Goal: Task Accomplishment & Management: Complete application form

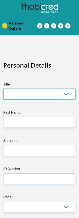
click at [67, 93] on select "Mr Ms Mrs Dr [PERSON_NAME]" at bounding box center [39, 94] width 72 height 11
select select "Ms"
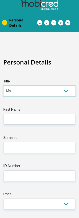
scroll to position [21, 0]
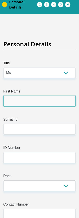
click at [15, 103] on input "First Name" at bounding box center [39, 101] width 72 height 11
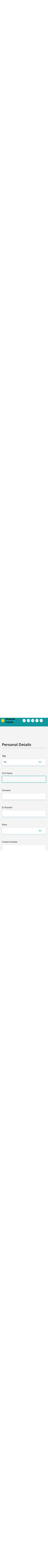
scroll to position [0, 0]
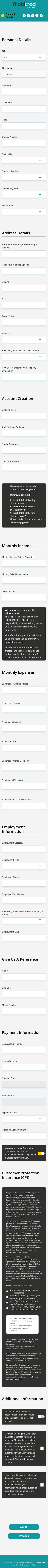
type input "Londeka"
click at [35, 92] on input "Surname" at bounding box center [24, 91] width 44 height 7
type input "Mdletshe"
click at [35, 108] on input "ID Number" at bounding box center [24, 108] width 44 height 7
type input "9510180797085"
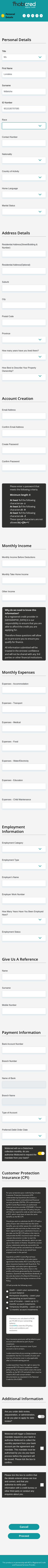
click at [41, 127] on select "Black Coloured Indian White Other" at bounding box center [24, 125] width 44 height 7
select select "1"
click at [9, 132] on input "Contact Number" at bounding box center [24, 143] width 44 height 7
click at [15, 132] on input "0732075105" at bounding box center [24, 143] width 44 height 7
click at [13, 132] on input "0732075105" at bounding box center [24, 143] width 44 height 7
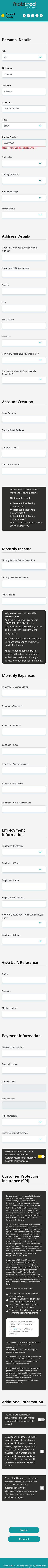
click at [33, 132] on input "073207505" at bounding box center [24, 143] width 44 height 7
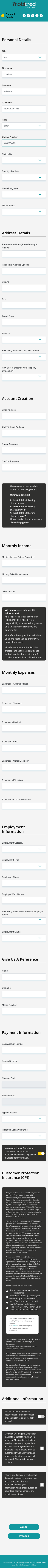
type input "0732075205"
click at [41, 132] on select "[GEOGRAPHIC_DATA] [GEOGRAPHIC_DATA] [GEOGRAPHIC_DATA] [GEOGRAPHIC_DATA] [GEOGRA…" at bounding box center [24, 160] width 44 height 7
select select "ZAF"
click at [39, 132] on select "[GEOGRAPHIC_DATA] [GEOGRAPHIC_DATA] [GEOGRAPHIC_DATA] [GEOGRAPHIC_DATA] [GEOGRA…" at bounding box center [24, 177] width 44 height 7
select select "ZAF"
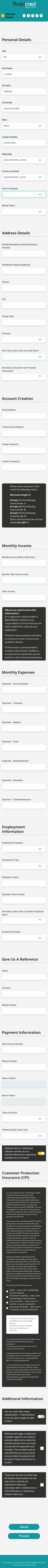
click at [41, 132] on select "Afrikaans English Sepedi South Ndebele Southern Sotho Swati Tsonga Tswana Venda…" at bounding box center [24, 194] width 44 height 7
select select "[DATE]"
click at [39, 132] on select "Married ANC Single Divorced Widowed Married COP or Customary Law" at bounding box center [24, 211] width 44 height 7
select select "2"
click at [7, 132] on input "Residential Address(Street/Building & Number)" at bounding box center [24, 253] width 44 height 7
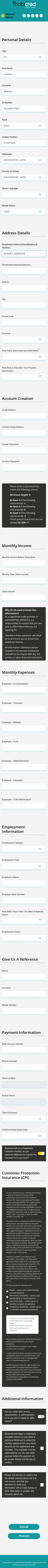
type input "[STREET_ADDRESS]"
click at [36, 132] on input "Residential Address(Optional)" at bounding box center [24, 271] width 44 height 7
type input "[STREET_ADDRESS]"
click at [38, 132] on input "Suburb" at bounding box center [24, 288] width 44 height 7
type input "[GEOGRAPHIC_DATA]"
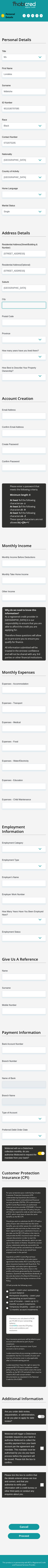
click at [36, 132] on input "City" at bounding box center [24, 305] width 44 height 7
type input "pinetown"
click at [38, 132] on input "Postal Code" at bounding box center [24, 322] width 44 height 7
type input "3609"
click at [39, 132] on select "Eastern Cape Free State [GEOGRAPHIC_DATA] [GEOGRAPHIC_DATA][DATE] [GEOGRAPHIC_D…" at bounding box center [24, 339] width 44 height 7
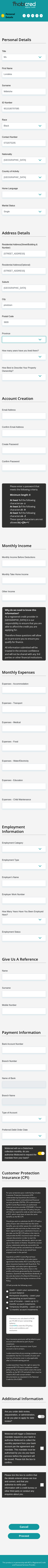
select select "[GEOGRAPHIC_DATA][DATE]"
click at [39, 132] on select "less than 1 year 1-3 years 3-5 years 5+ years" at bounding box center [24, 357] width 44 height 7
select select "5"
click at [40, 132] on select "Owned Rented Family Owned Company Dwelling" at bounding box center [24, 377] width 44 height 7
select select "parents"
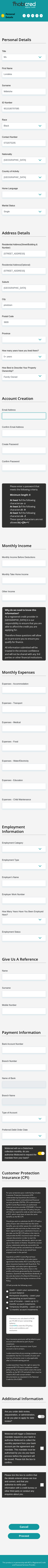
click at [10, 132] on input "Email Address" at bounding box center [24, 416] width 44 height 7
type input "[EMAIL_ADDRESS][DOMAIN_NAME]"
click at [36, 132] on input "Confirm Email Address" at bounding box center [24, 433] width 44 height 7
type input "[EMAIL_ADDRESS][DOMAIN_NAME]"
click at [5, 132] on input "Create Password" at bounding box center [24, 450] width 44 height 7
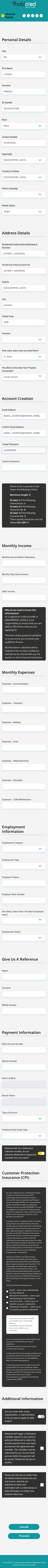
type input "Londie#03@"
click at [34, 132] on input "Confirm Password" at bounding box center [24, 467] width 44 height 7
type input "Londie#03@"
click at [36, 132] on input "Monthly Income Before Deductions" at bounding box center [24, 563] width 44 height 7
type input "7000"
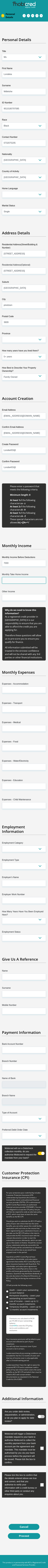
click at [38, 132] on input "Monthly Take Home Income" at bounding box center [24, 580] width 44 height 7
type input "6000"
click at [36, 132] on input "Other Income" at bounding box center [24, 597] width 44 height 7
type input "1000"
click at [36, 132] on input "Expenses - Accommodation" at bounding box center [24, 690] width 44 height 7
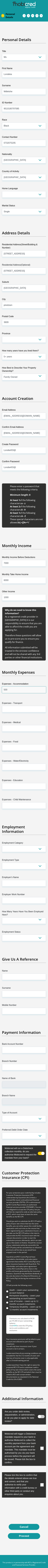
type input "500"
click at [38, 132] on input "Expenses - Transport" at bounding box center [24, 709] width 44 height 7
type input "500"
click at [38, 132] on input "Expenses - Medical" at bounding box center [24, 728] width 44 height 7
type input "200"
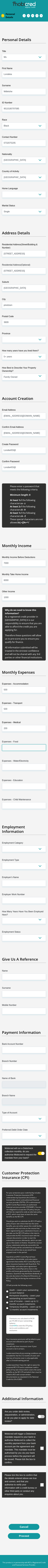
click at [39, 132] on input "Expenses - Food" at bounding box center [24, 747] width 44 height 7
type input "500"
click at [39, 132] on input "Expenses - Water/Electricity" at bounding box center [24, 766] width 44 height 7
type input "0"
type input "100"
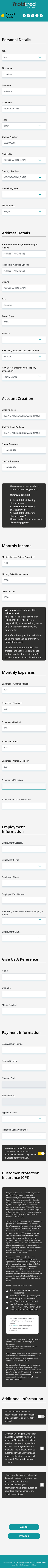
click at [36, 132] on input "Expenses - Education" at bounding box center [24, 786] width 44 height 7
type input "100"
click at [41, 132] on input "Expenses - Child Maintenance" at bounding box center [24, 805] width 44 height 7
type input "500"
click at [42, 132] on select "AGRICULTURE ALCOHOL & TOBACCO CONSTRUCTION MATERIALS METALLURGY EQUIPMENT FOR R…" at bounding box center [24, 849] width 44 height 7
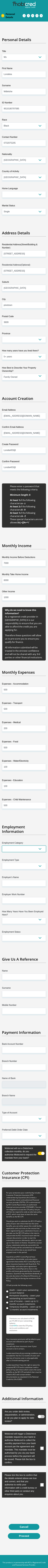
select select "61"
click at [42, 132] on select "College/Lecturer Craft Seller Creative Driver Executive Farmer Forces - Non Com…" at bounding box center [24, 866] width 44 height 7
click at [41, 132] on select "College/Lecturer Craft Seller Creative Driver Executive Farmer Forces - Non Com…" at bounding box center [24, 866] width 44 height 7
select select "Unknown/Other"
click at [10, 132] on input "Employer's Name" at bounding box center [24, 883] width 44 height 7
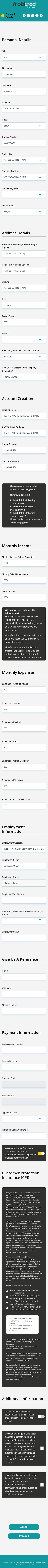
type input "ShopriteCheckers"
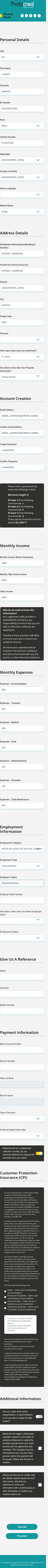
scroll to position [0, 2]
